Goal: Information Seeking & Learning: Learn about a topic

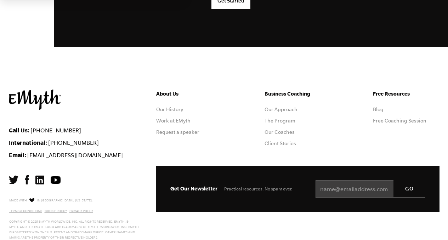
scroll to position [1970, 0]
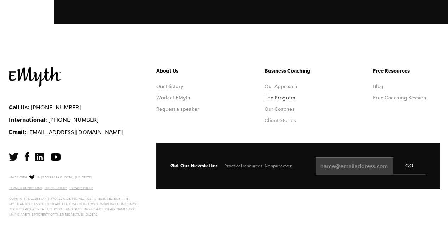
click at [290, 96] on link "The Program" at bounding box center [280, 98] width 31 height 6
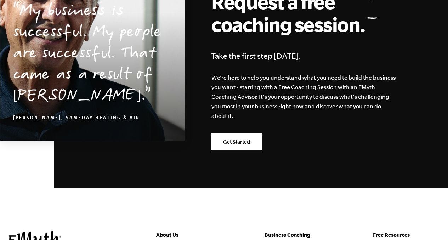
scroll to position [3606, 0]
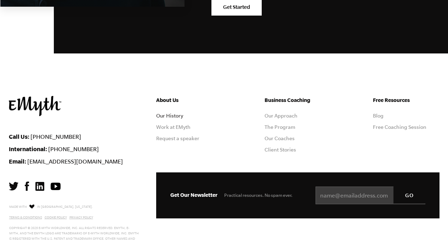
click at [175, 113] on link "Our History" at bounding box center [169, 116] width 27 height 6
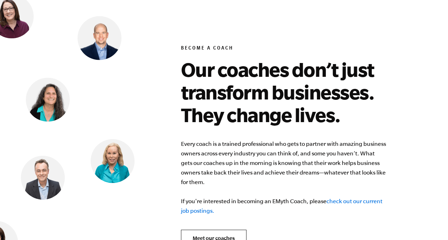
scroll to position [2965, 0]
